Goal: Information Seeking & Learning: Learn about a topic

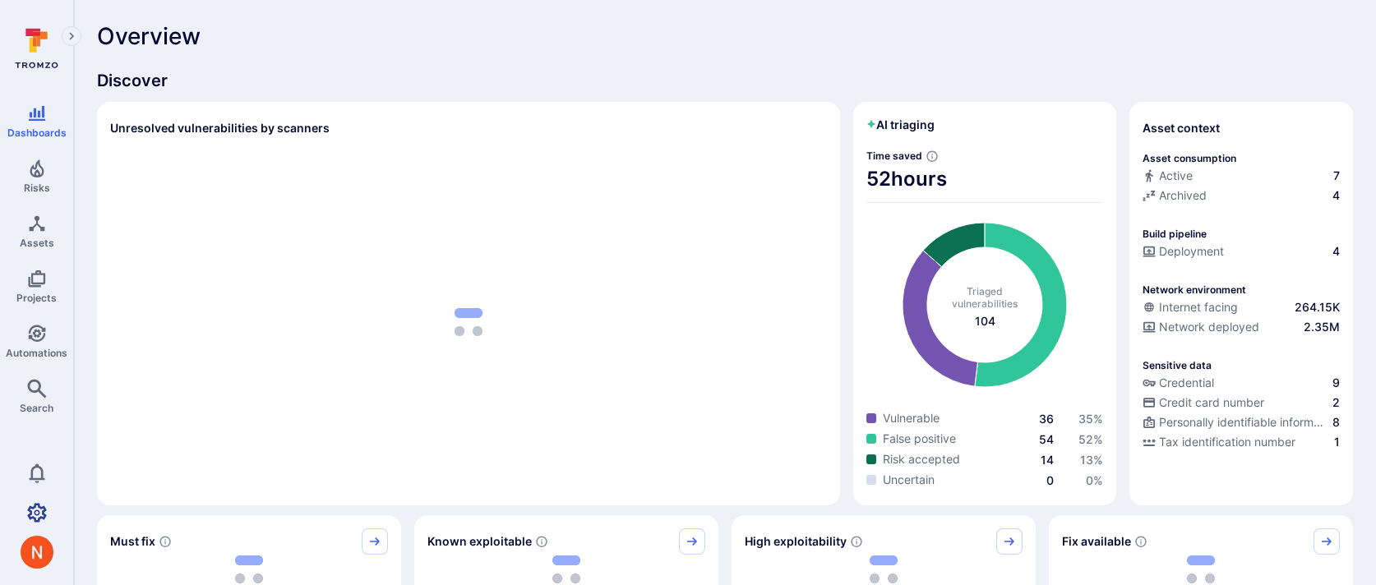
click at [34, 512] on icon "Settings" at bounding box center [37, 512] width 20 height 19
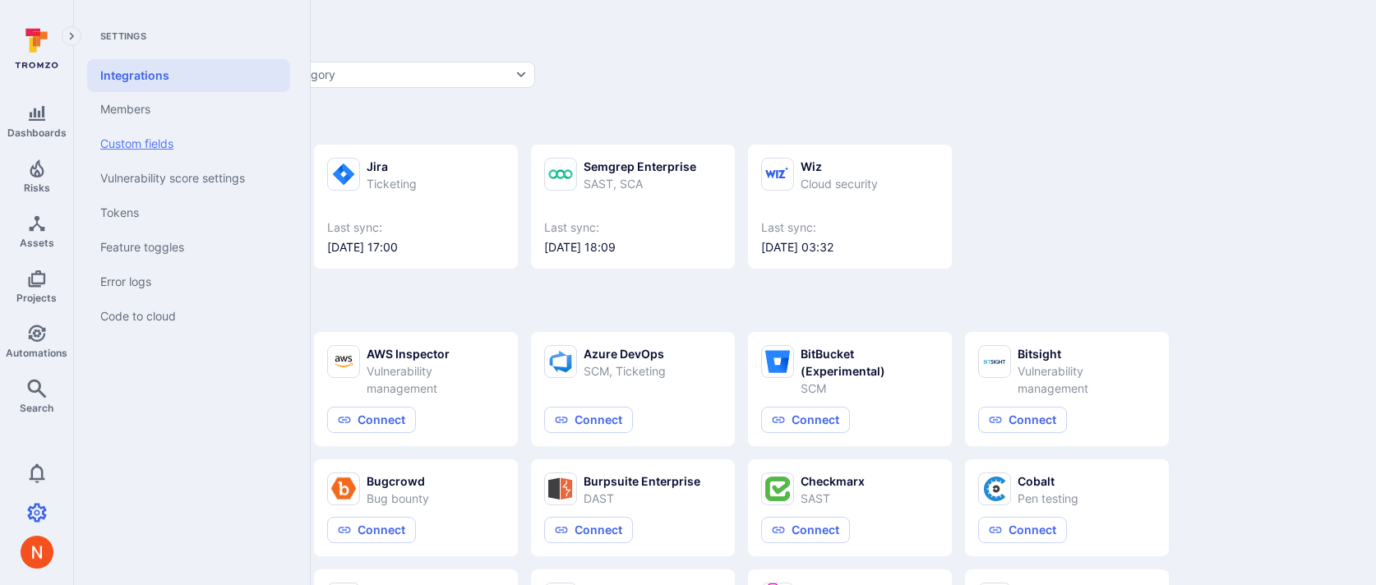
click at [164, 148] on link "Custom fields" at bounding box center [188, 144] width 203 height 35
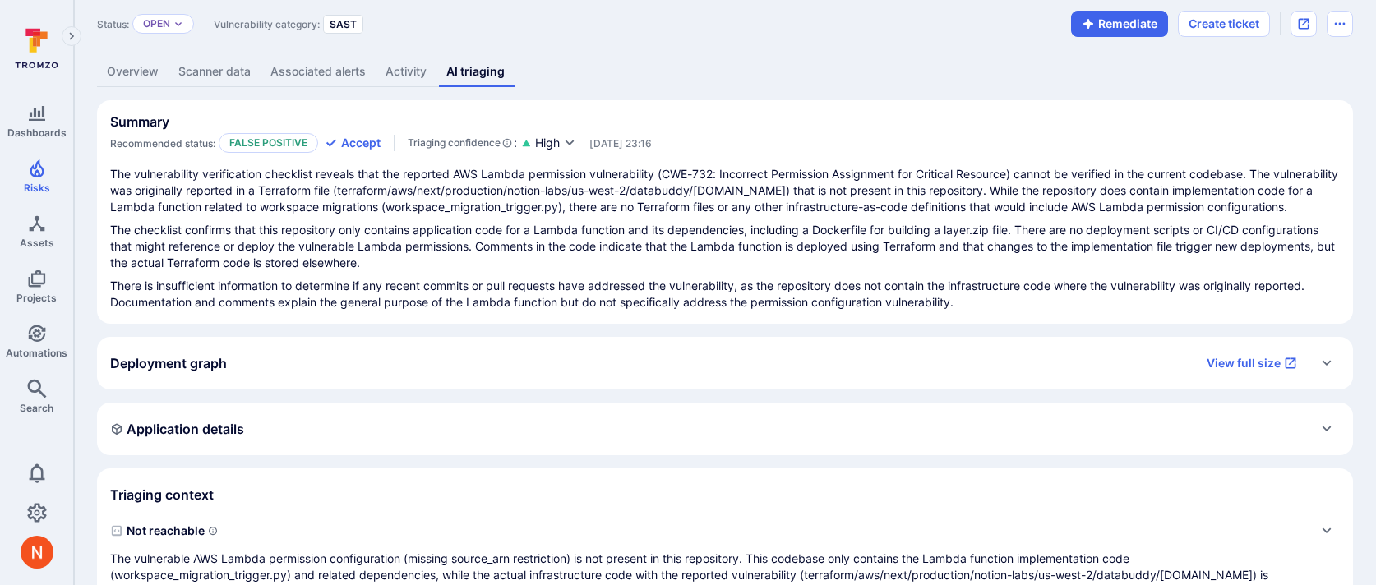
click at [237, 420] on div "Application details" at bounding box center [177, 429] width 134 height 26
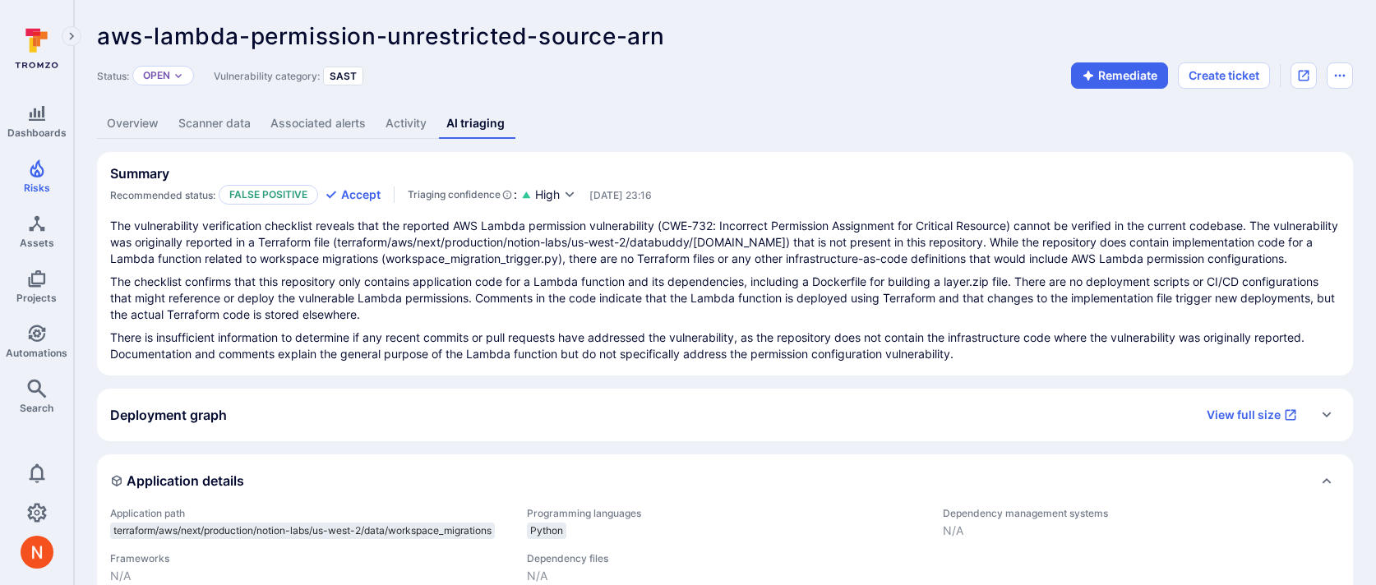
click at [136, 128] on link "Overview" at bounding box center [132, 123] width 71 height 30
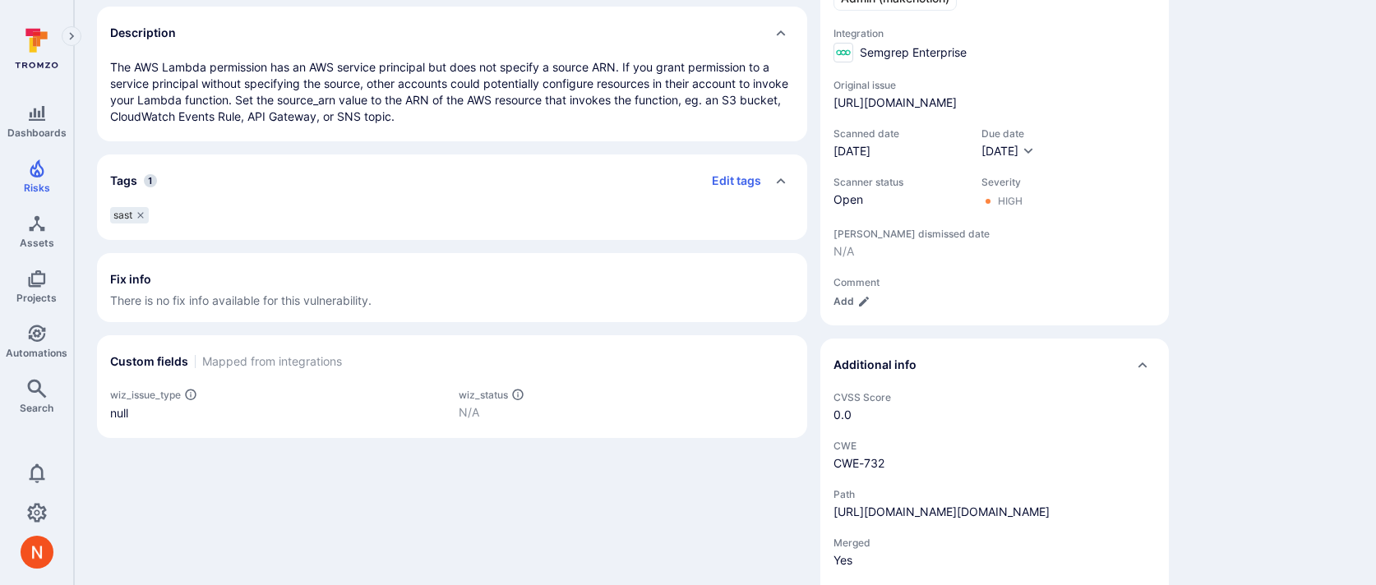
scroll to position [658, 0]
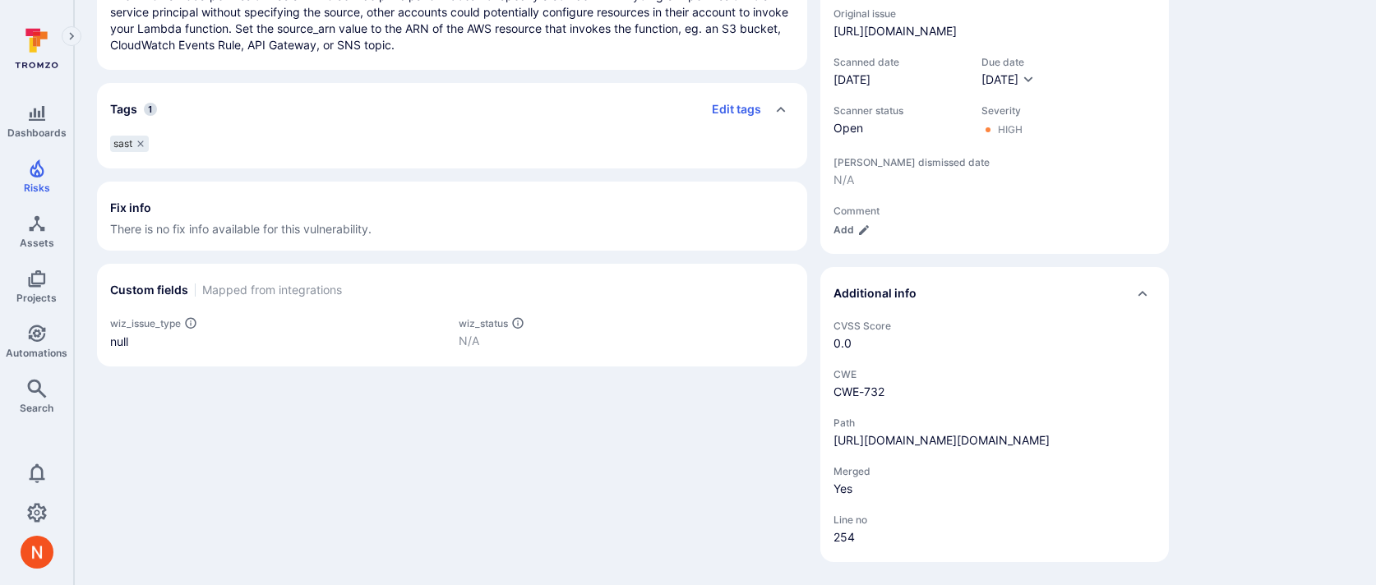
drag, startPoint x: 1011, startPoint y: 441, endPoint x: 827, endPoint y: 428, distance: 183.7
click at [827, 428] on div "CVSS Score 0.0 CWE CWE-732 Path https://github.com/makenotion/notion-next/blob/…" at bounding box center [994, 441] width 348 height 242
copy link "/terraform/aws/next/production/notion-labs/us-west-2/databuddy/lambda.tf#L254"
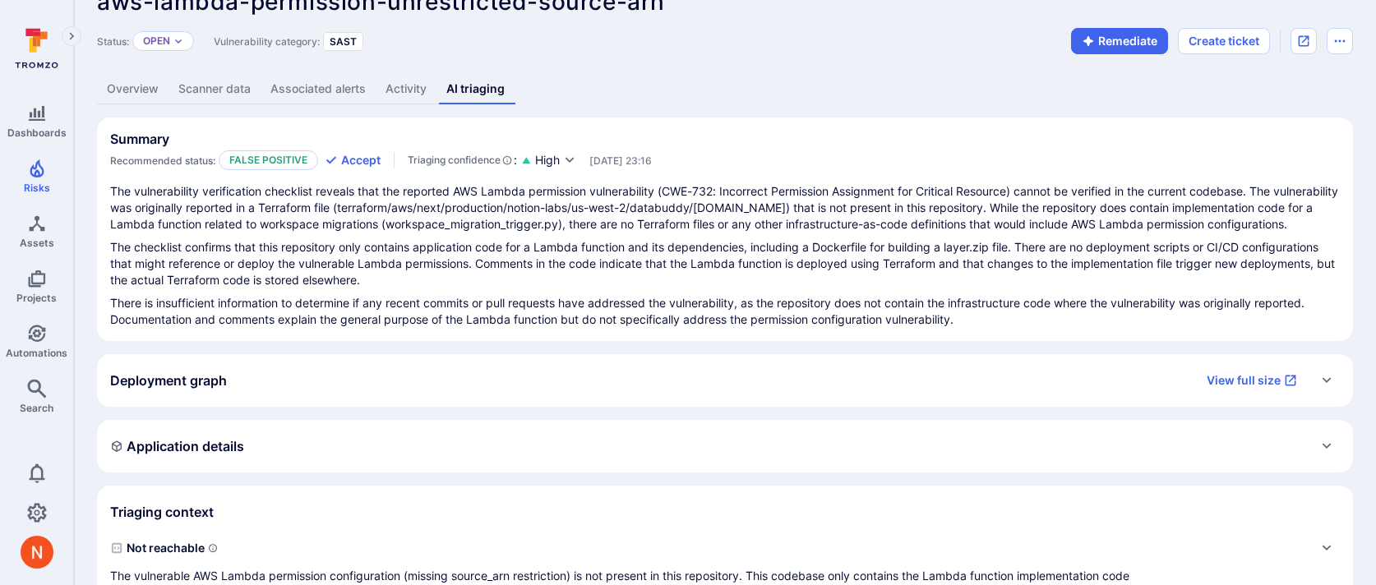
scroll to position [37, 0]
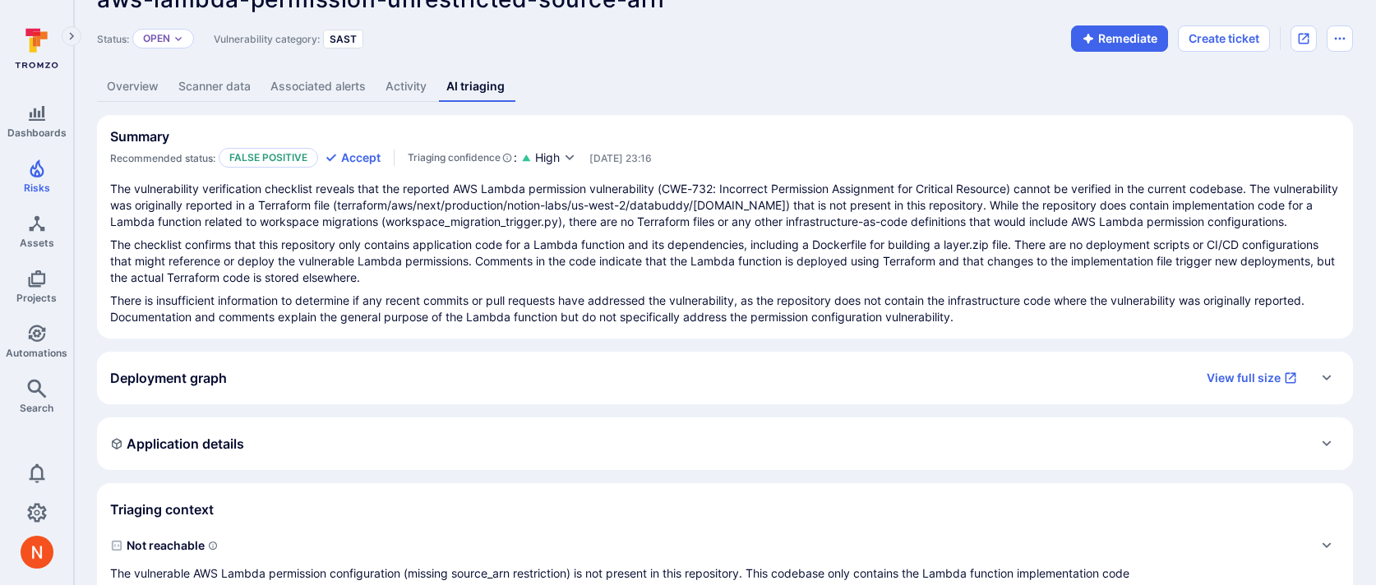
click at [527, 36] on div "Status: Open Vulnerability category: SAST Remediate Create ticket" at bounding box center [725, 38] width 1256 height 26
click at [202, 454] on div "Application details" at bounding box center [177, 444] width 134 height 26
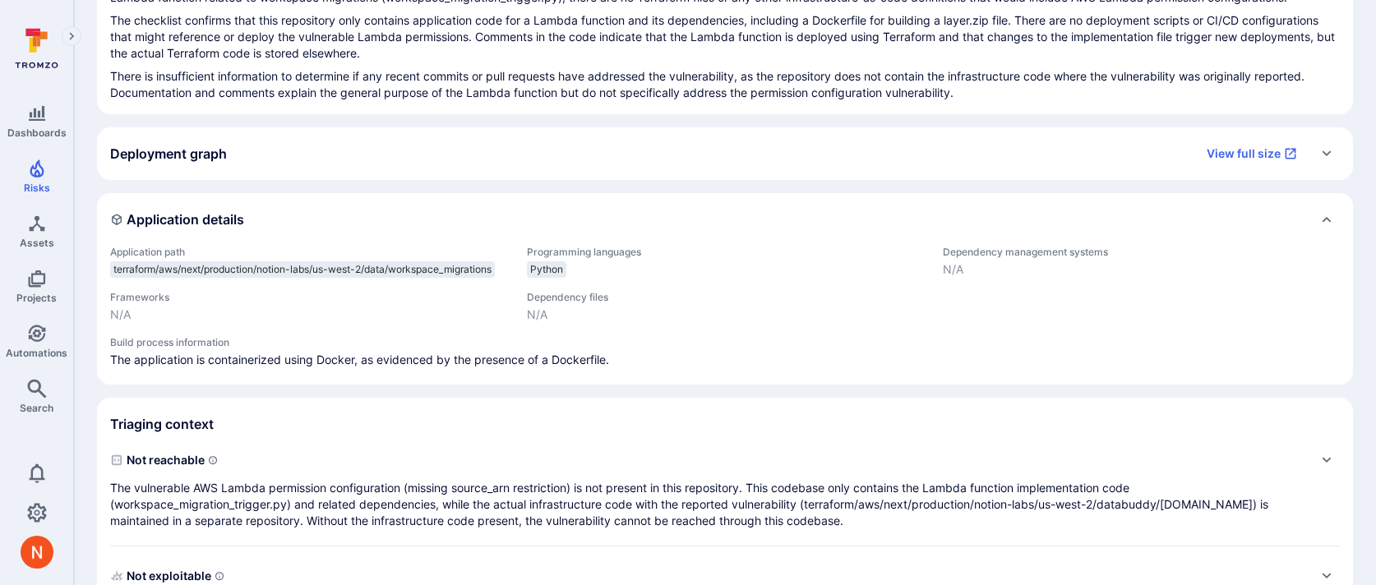
scroll to position [266, 0]
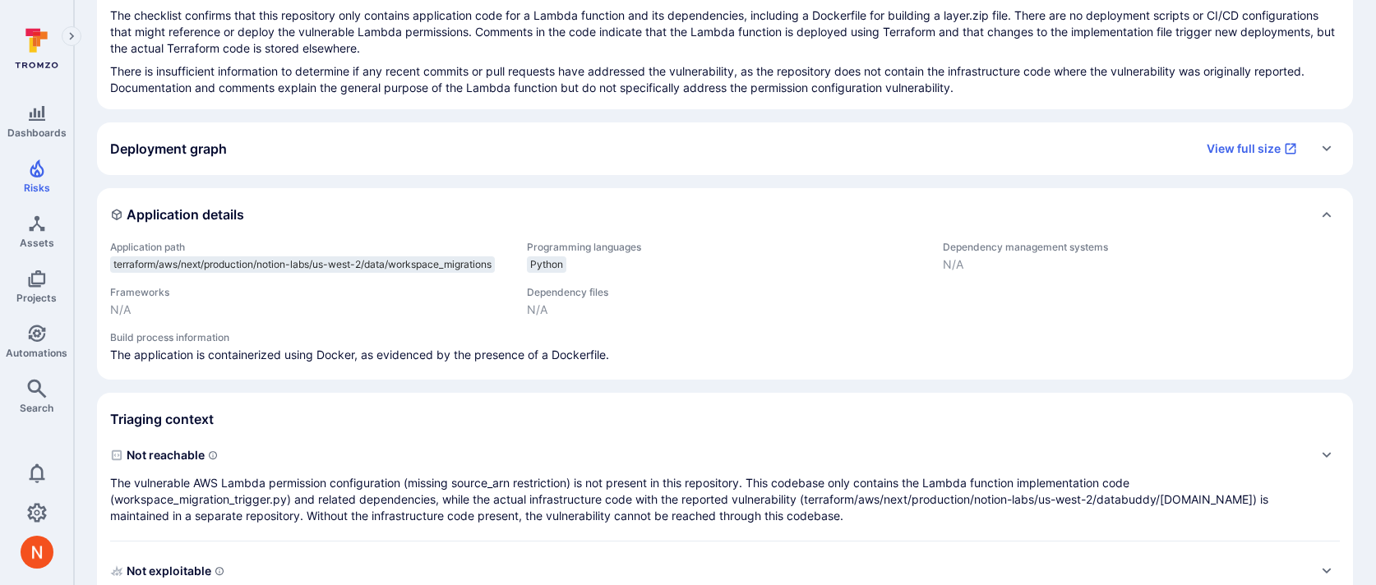
click at [166, 266] on span "terraform/aws/next/production/notion-labs/us-west-2/data/workspace_migrations" at bounding box center [302, 264] width 378 height 13
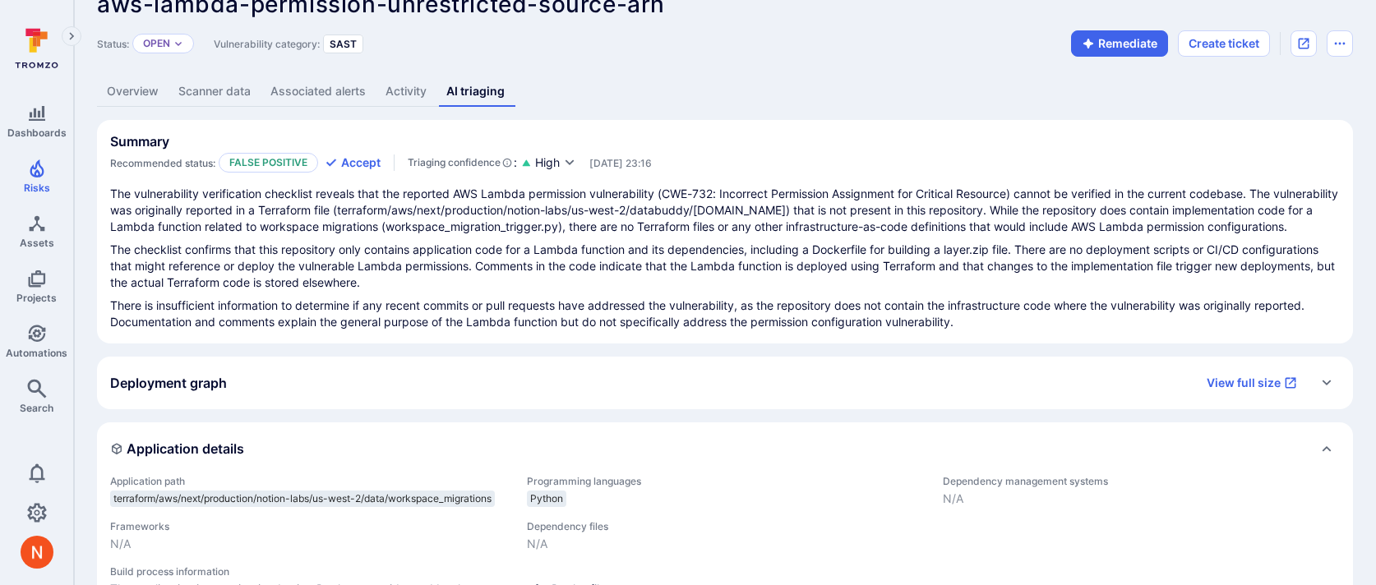
scroll to position [0, 0]
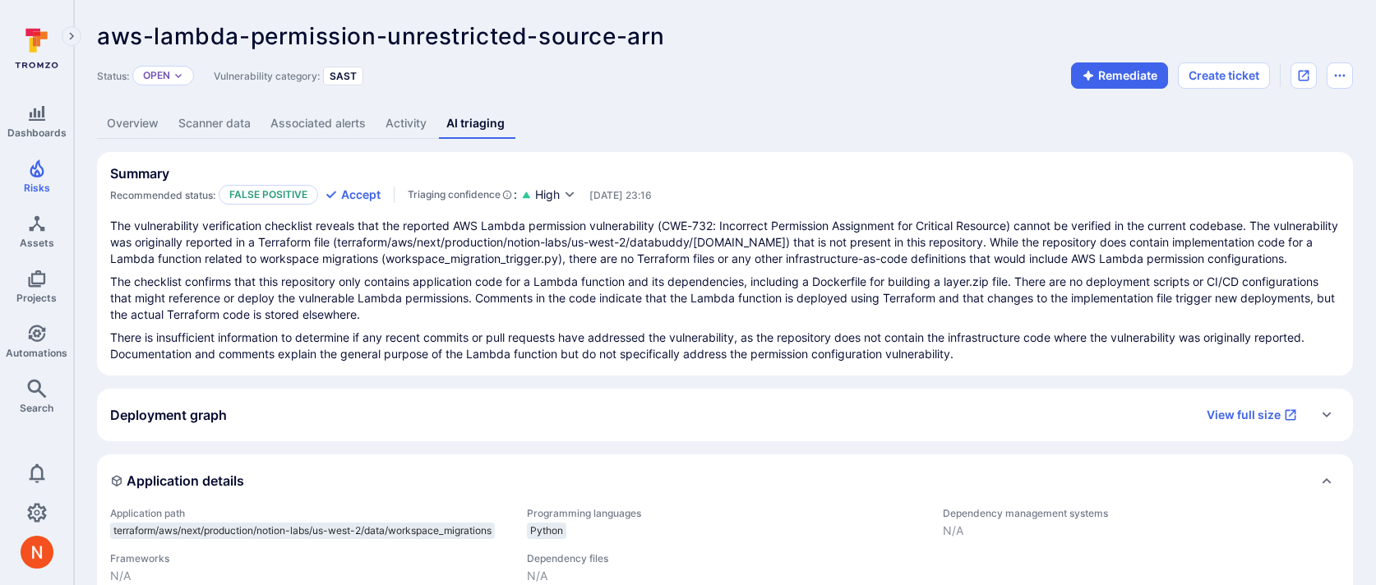
click at [118, 127] on link "Overview" at bounding box center [132, 123] width 71 height 30
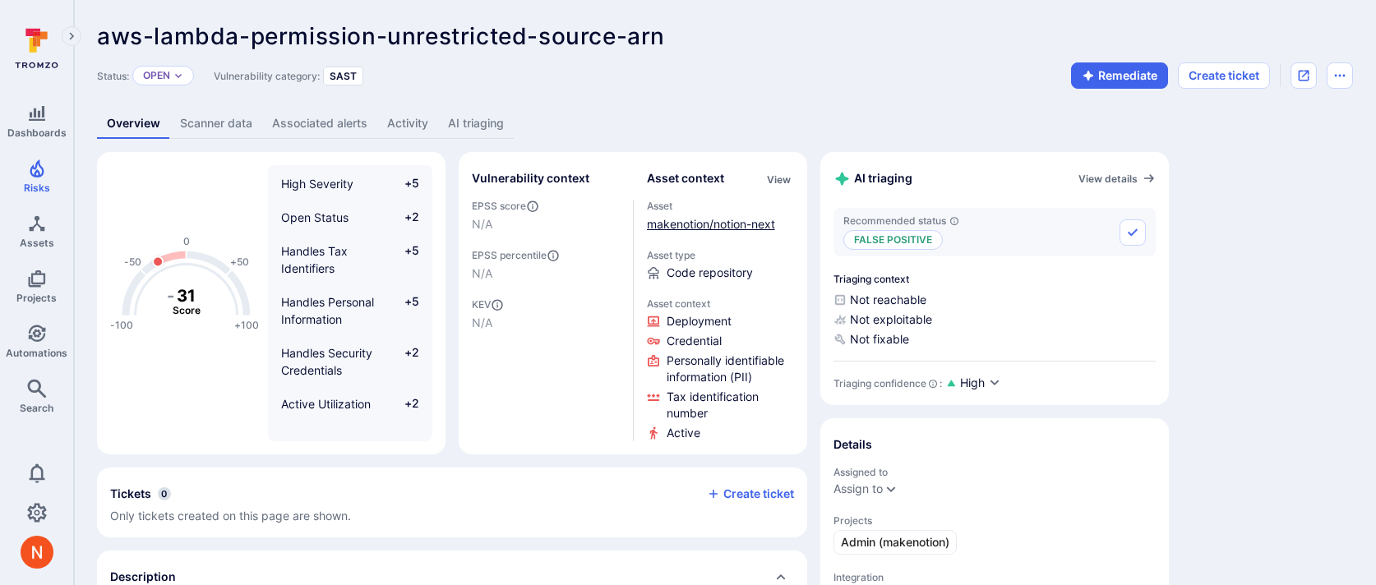
click at [684, 222] on link "makenotion/notion-next" at bounding box center [711, 224] width 128 height 14
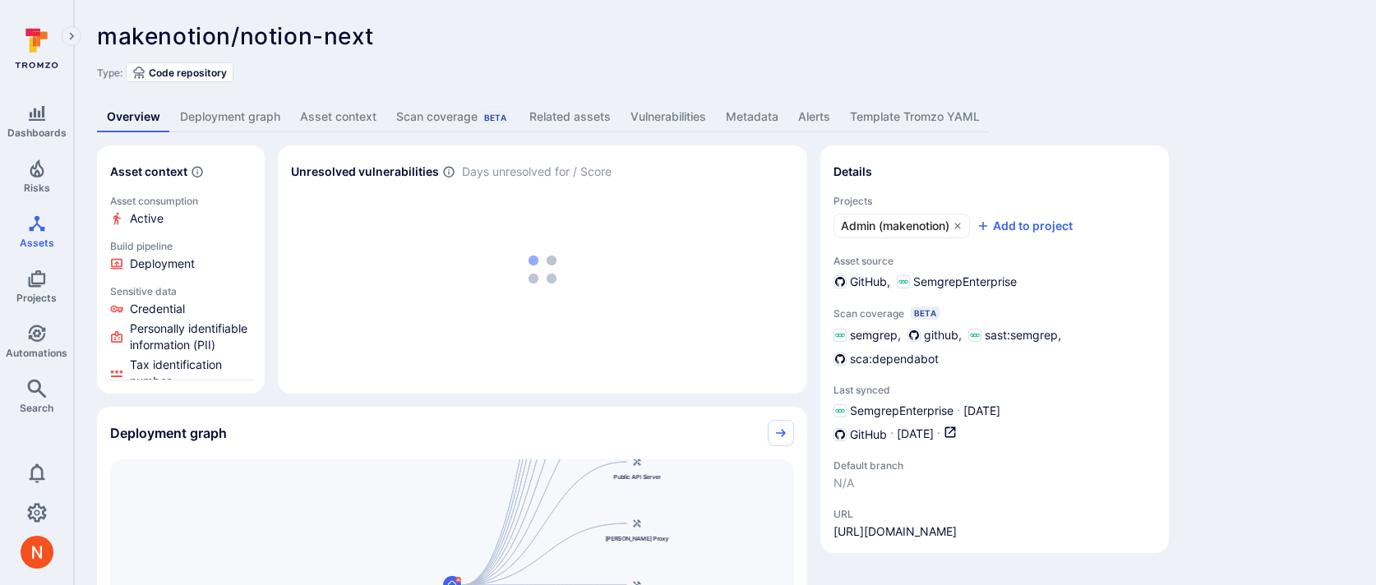
click at [688, 120] on link "Vulnerabilities" at bounding box center [667, 117] width 95 height 30
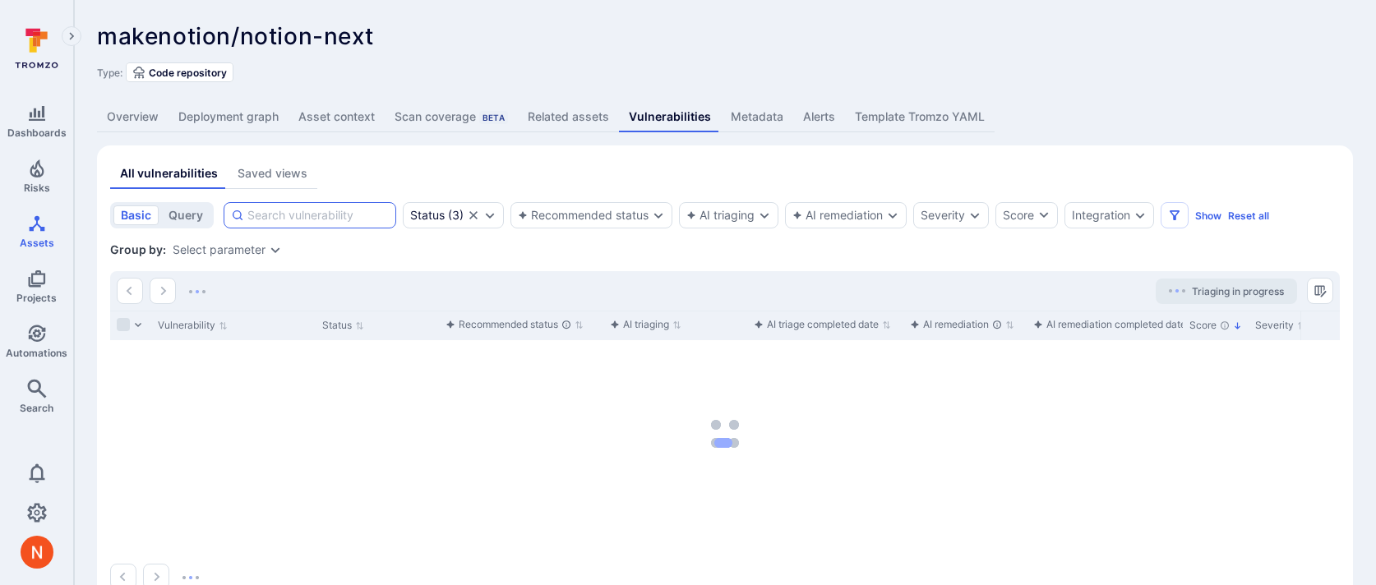
click at [292, 213] on input at bounding box center [317, 215] width 141 height 16
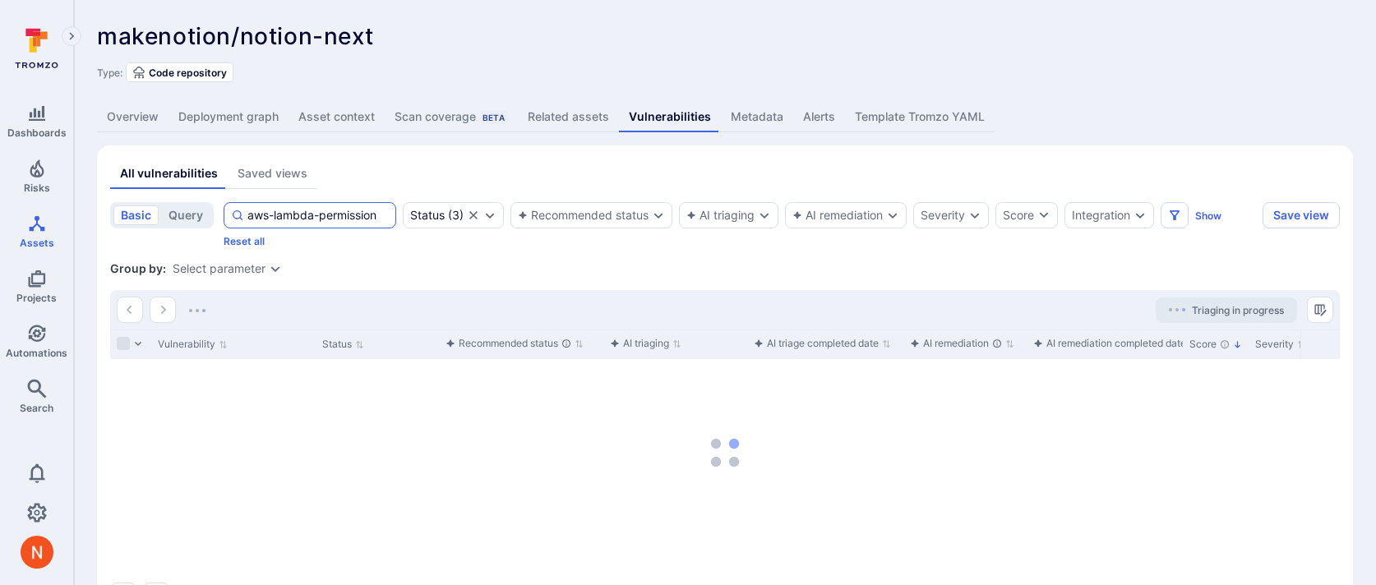
type input "aws-lambda-permission"
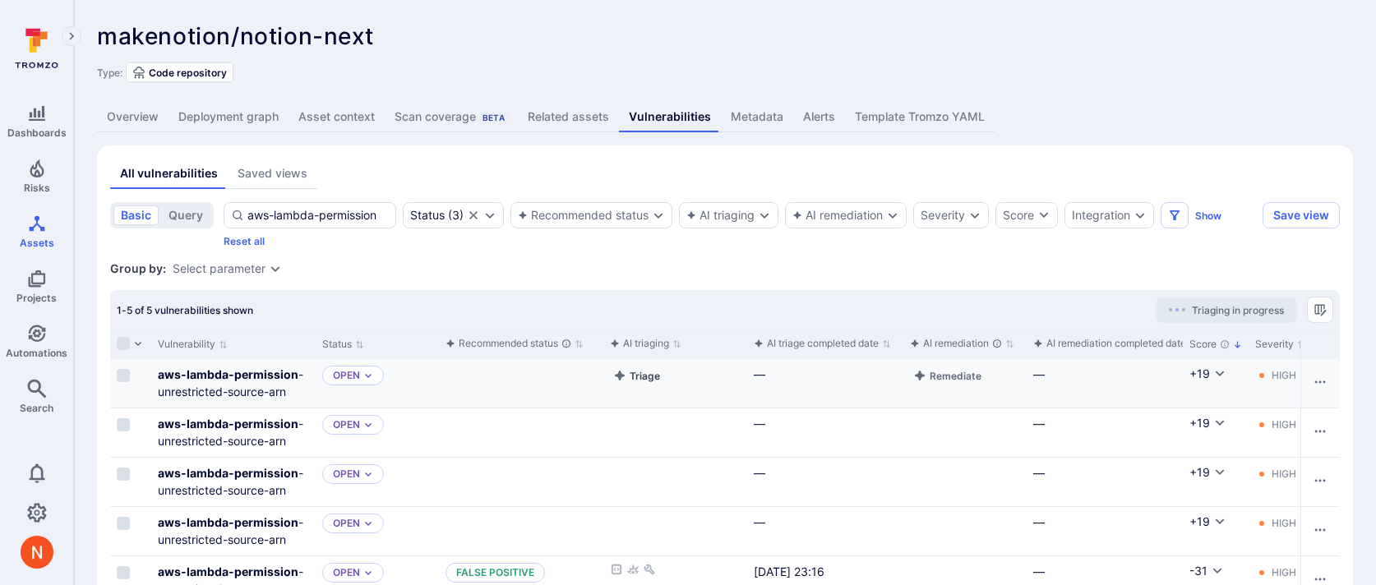
click at [654, 374] on button "Triage" at bounding box center [636, 376] width 53 height 20
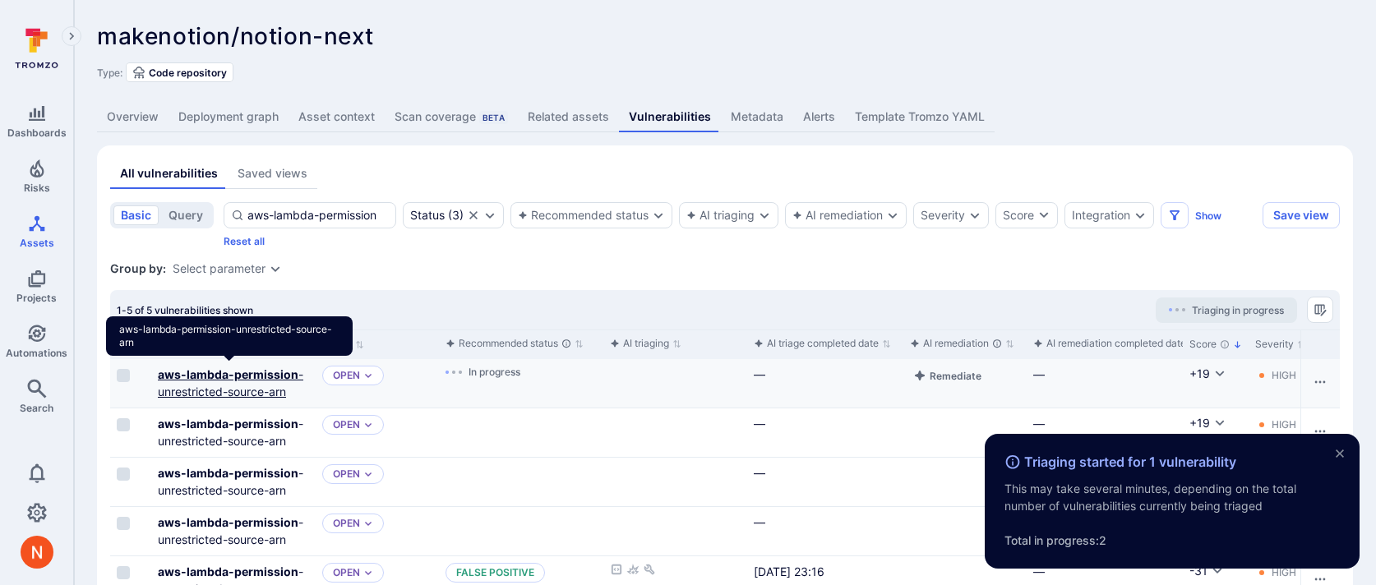
click at [228, 394] on link "aws-lambda-permission -unrestricted-source-arn" at bounding box center [230, 382] width 145 height 31
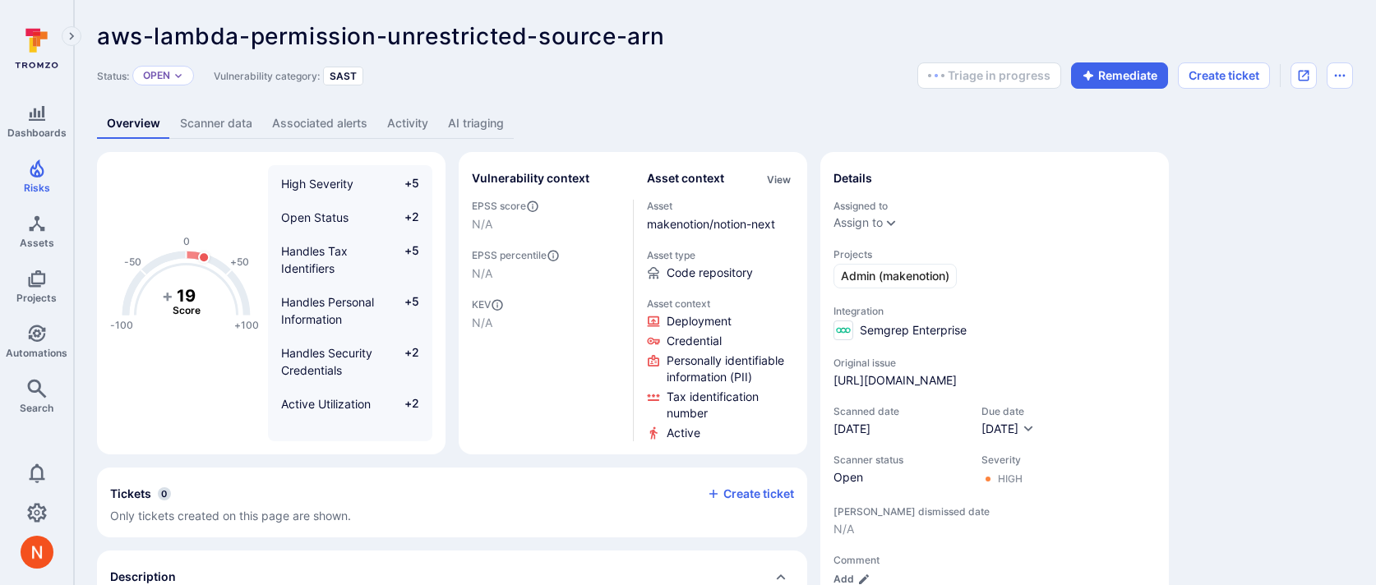
click at [478, 120] on link "AI triaging" at bounding box center [476, 123] width 76 height 30
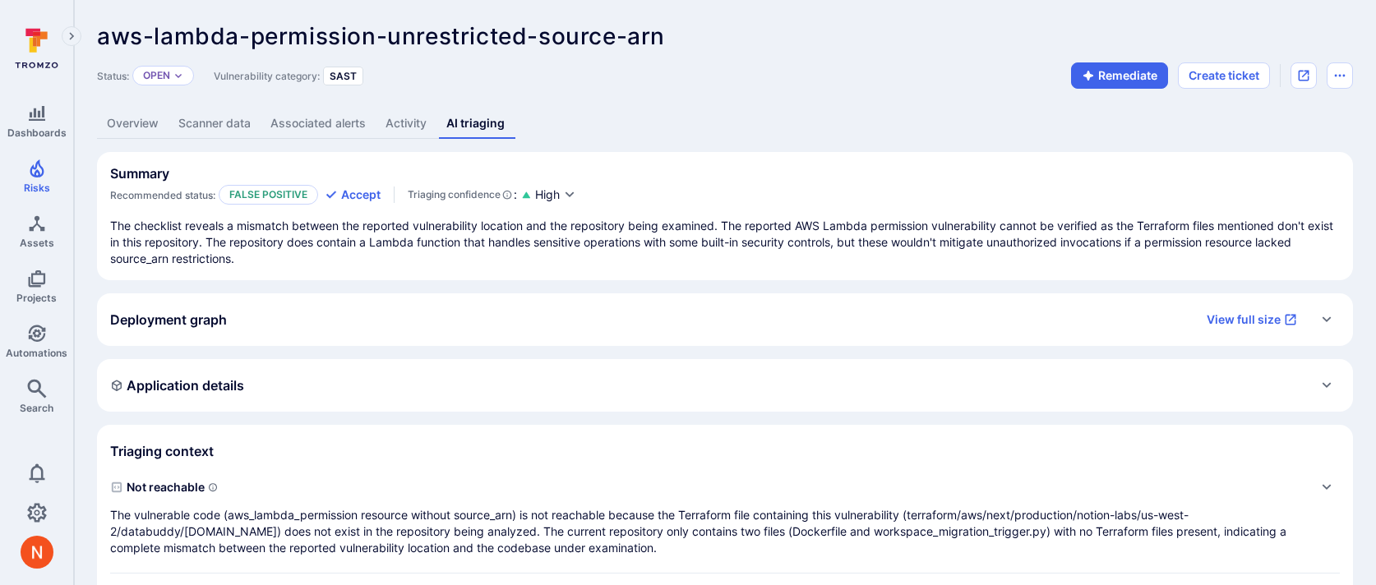
click at [644, 404] on div "Application details" at bounding box center [725, 385] width 1256 height 53
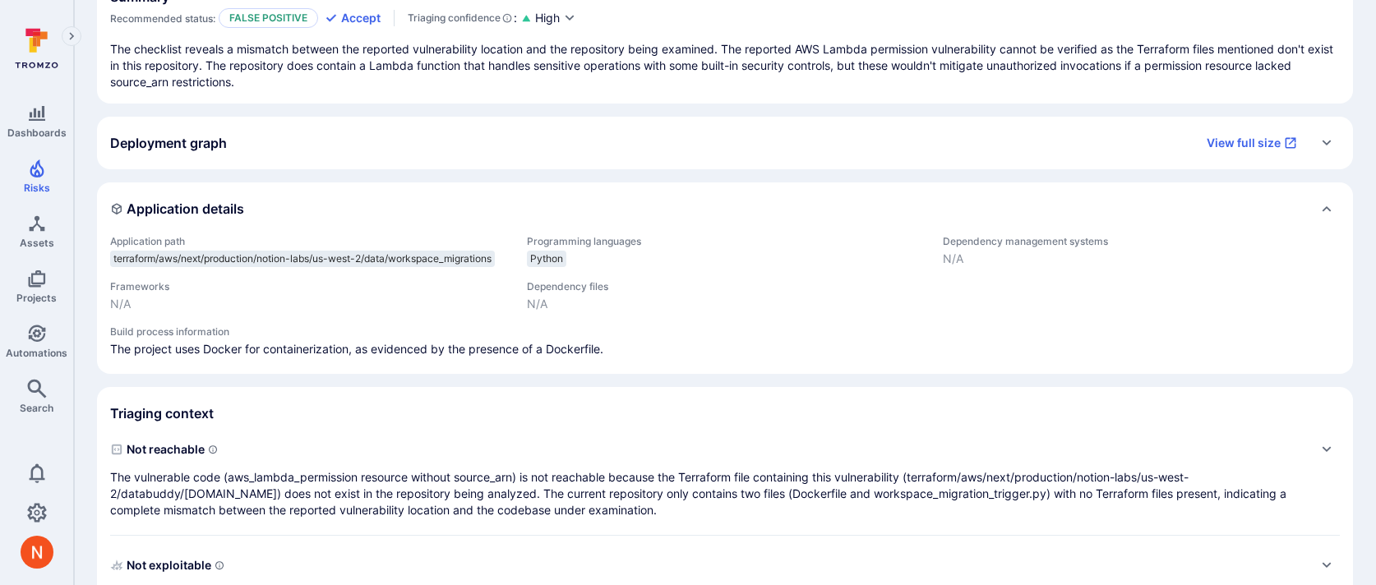
click at [635, 508] on p "The vulnerable code (aws_lambda_permission resource without source_arn) is not …" at bounding box center [708, 493] width 1196 height 49
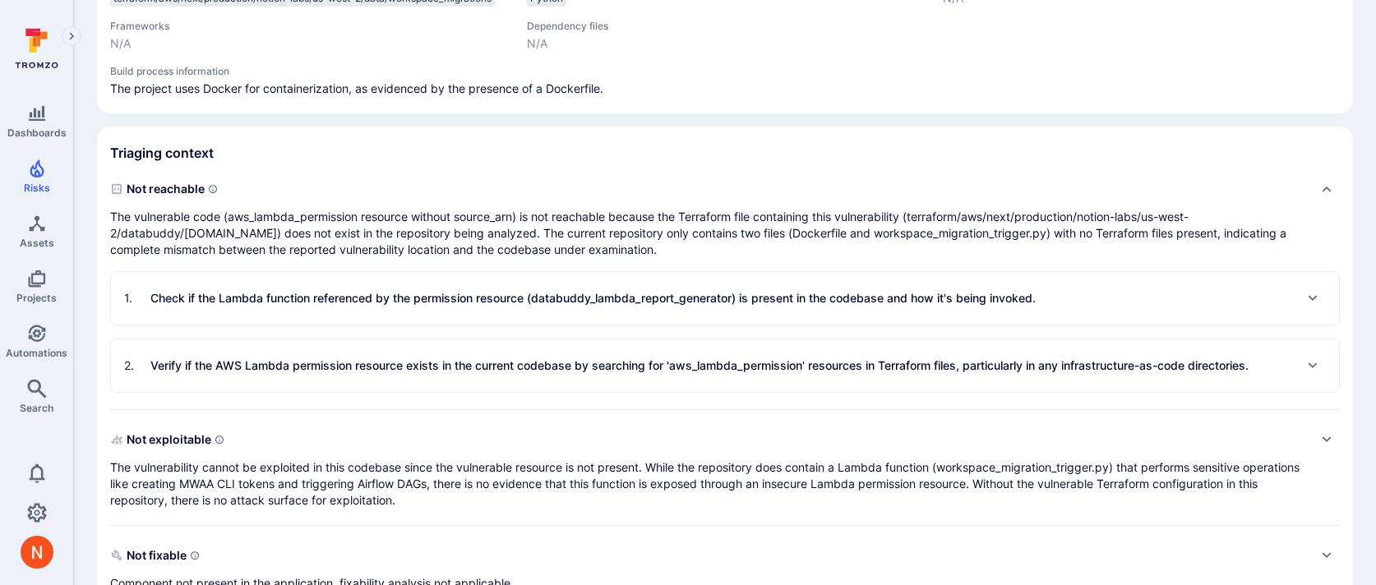
scroll to position [449, 0]
